Goal: Book appointment/travel/reservation

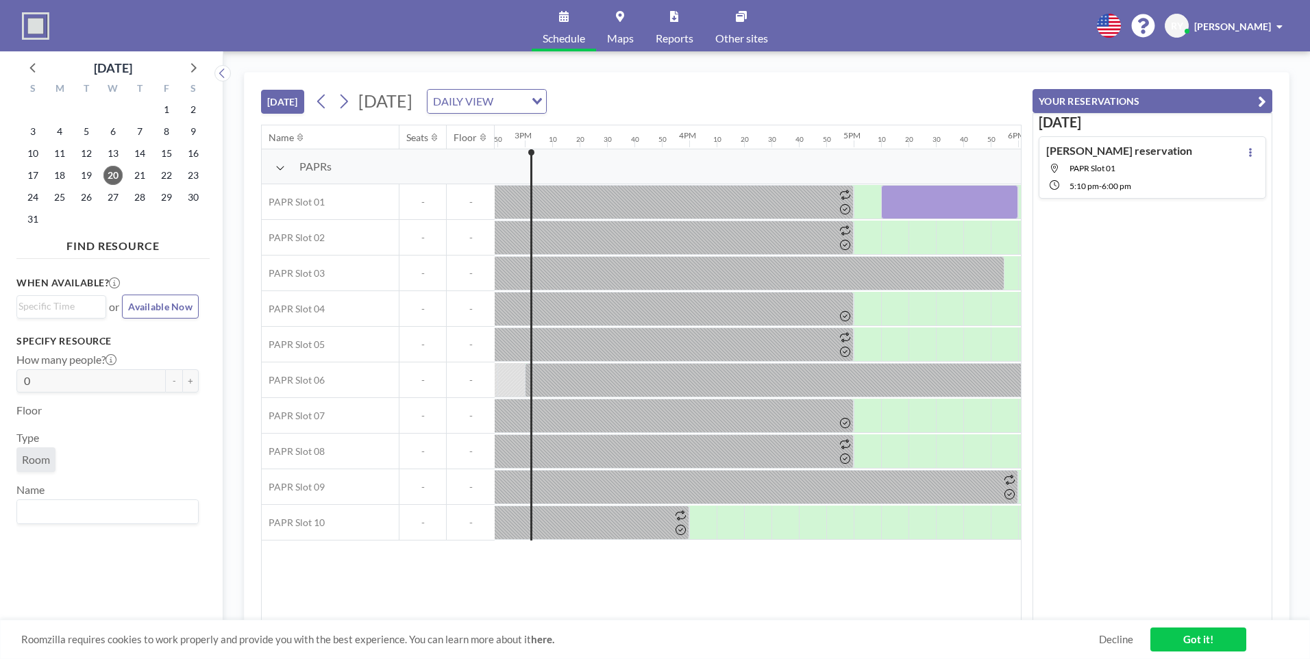
scroll to position [0, 2438]
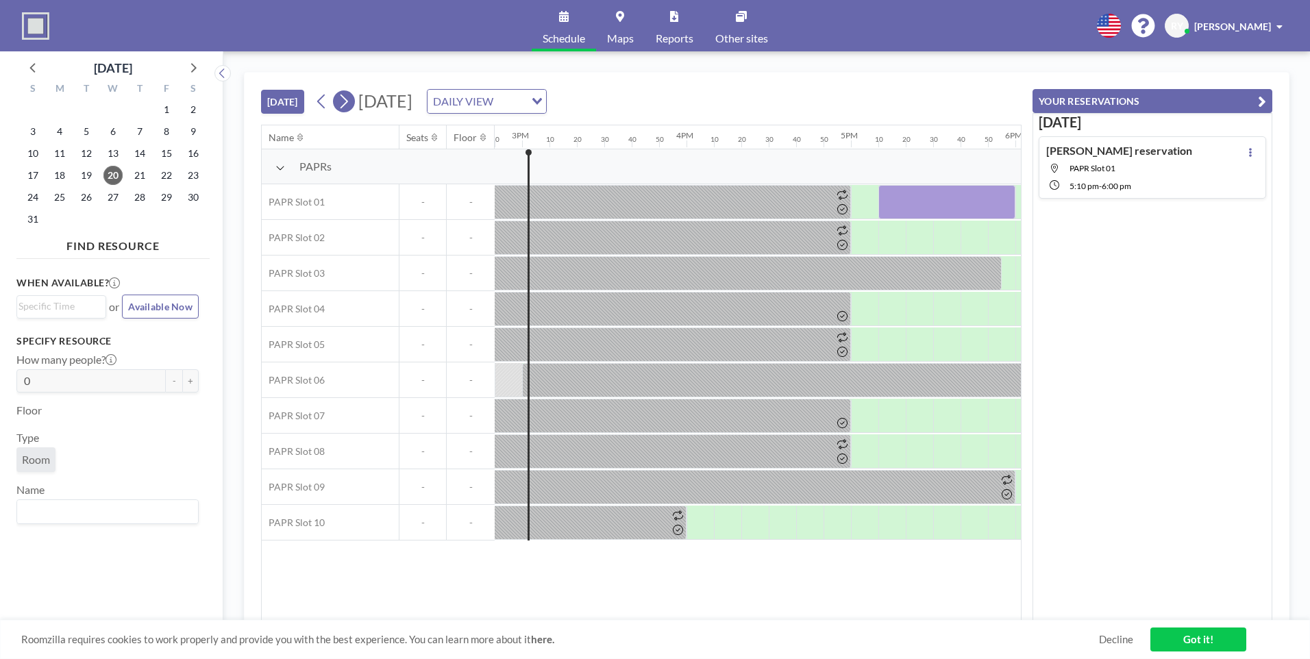
click at [350, 104] on icon at bounding box center [343, 101] width 13 height 21
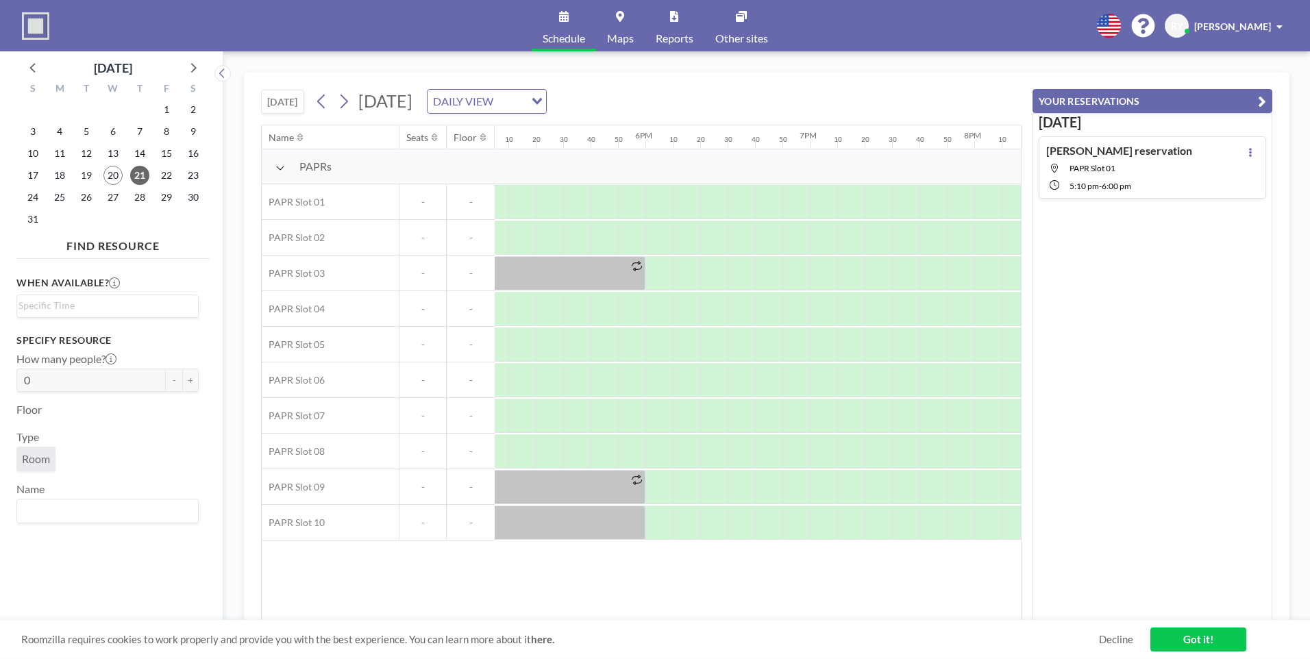
scroll to position [0, 2812]
click at [354, 99] on button at bounding box center [344, 101] width 22 height 22
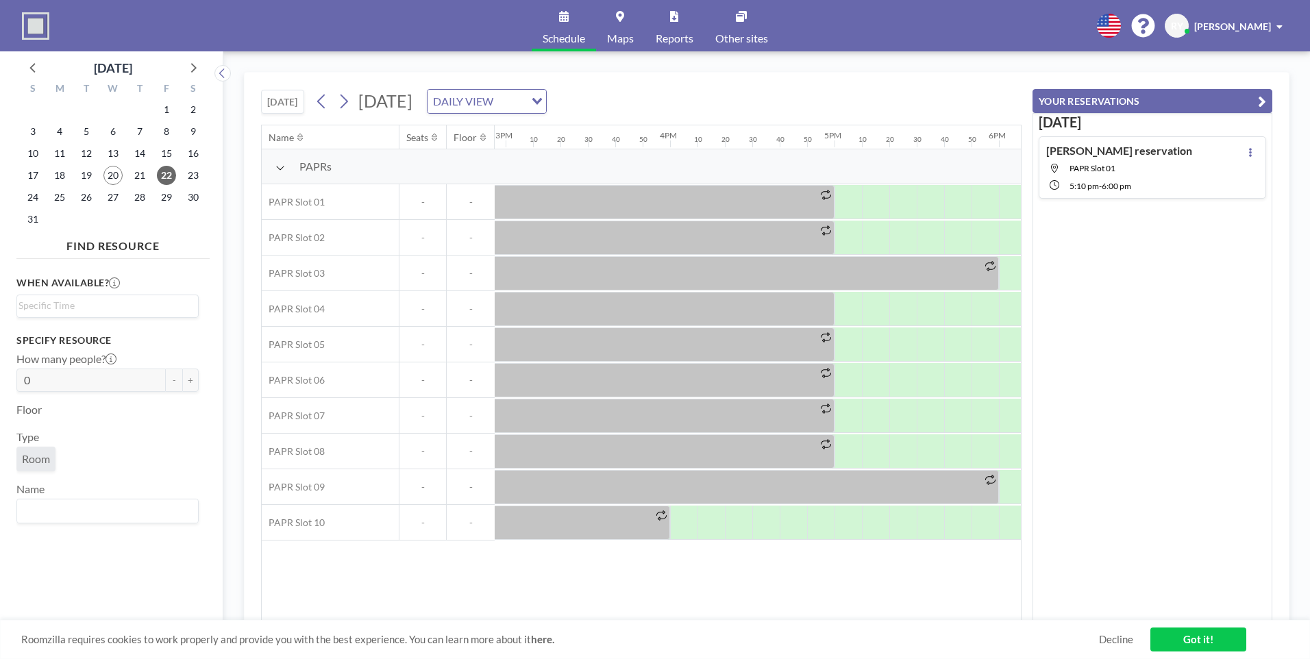
scroll to position [0, 2471]
click at [348, 103] on icon at bounding box center [344, 102] width 8 height 14
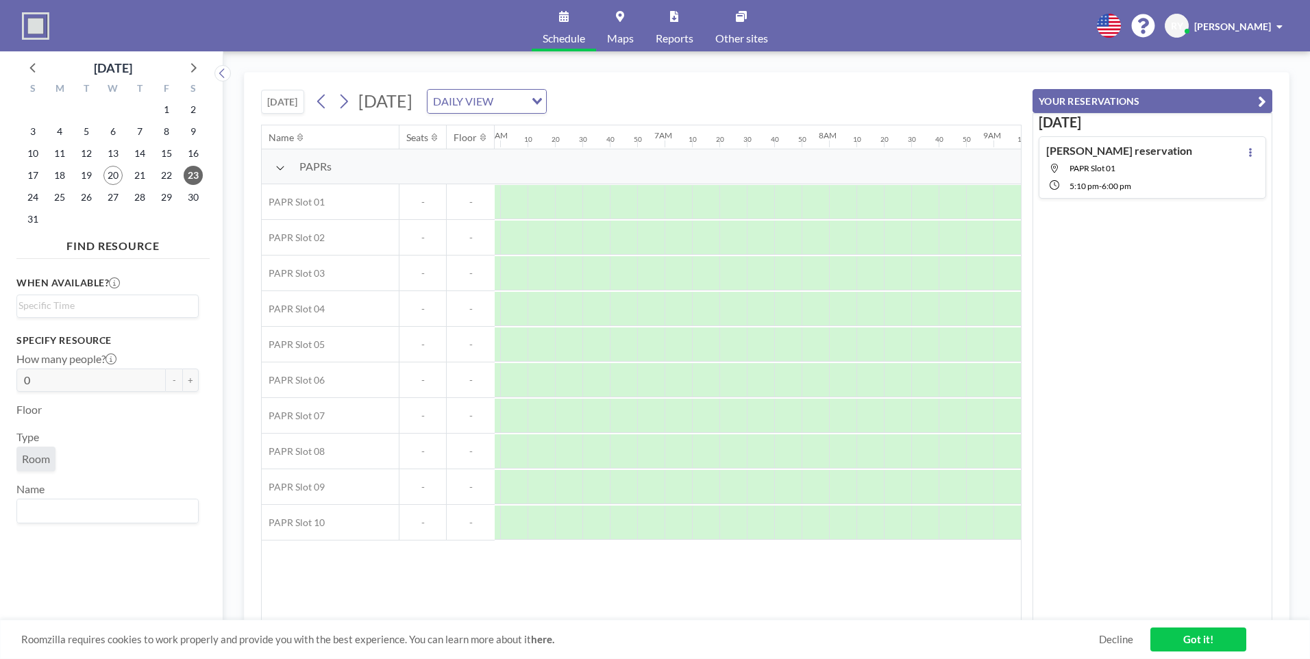
scroll to position [0, 950]
click at [343, 108] on icon at bounding box center [344, 102] width 8 height 14
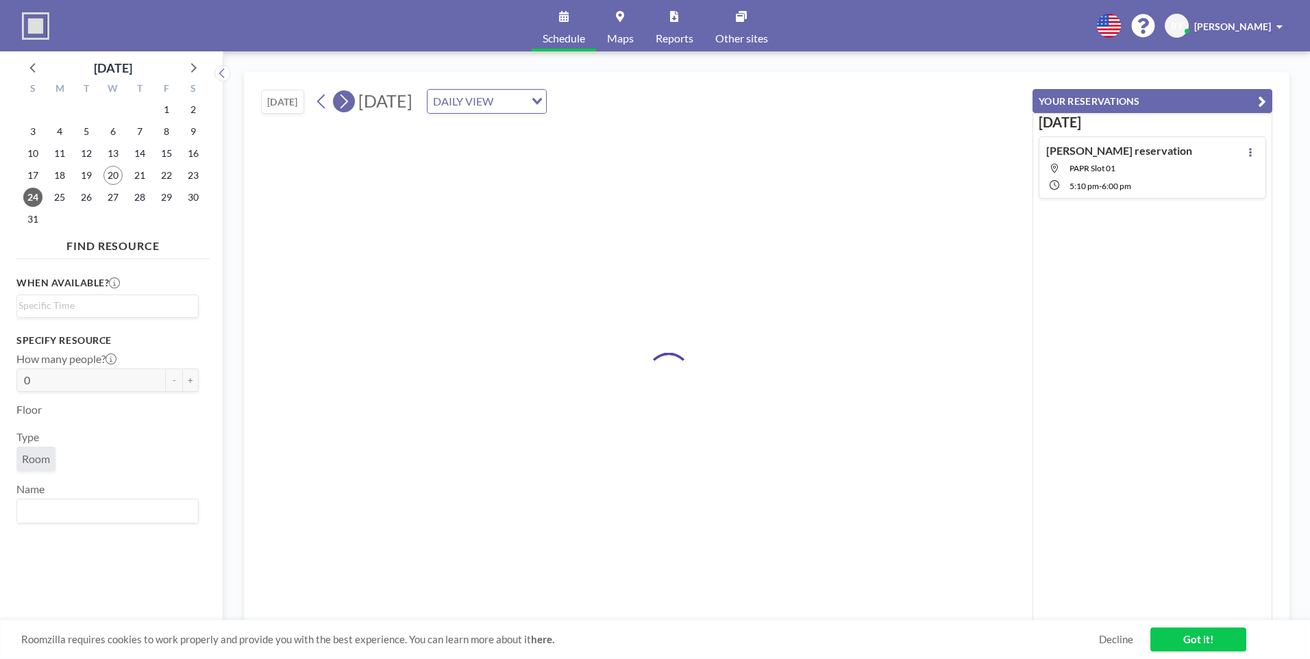
click at [343, 108] on icon at bounding box center [344, 102] width 8 height 14
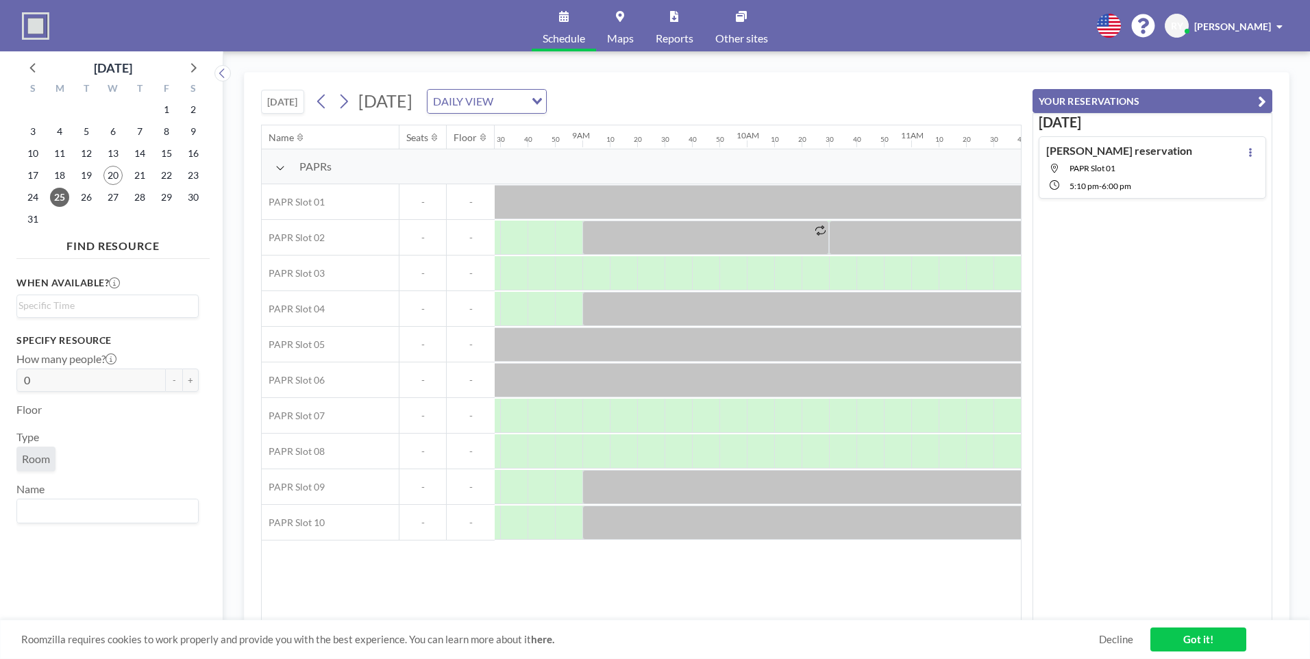
scroll to position [0, 1346]
